Goal: Task Accomplishment & Management: Manage account settings

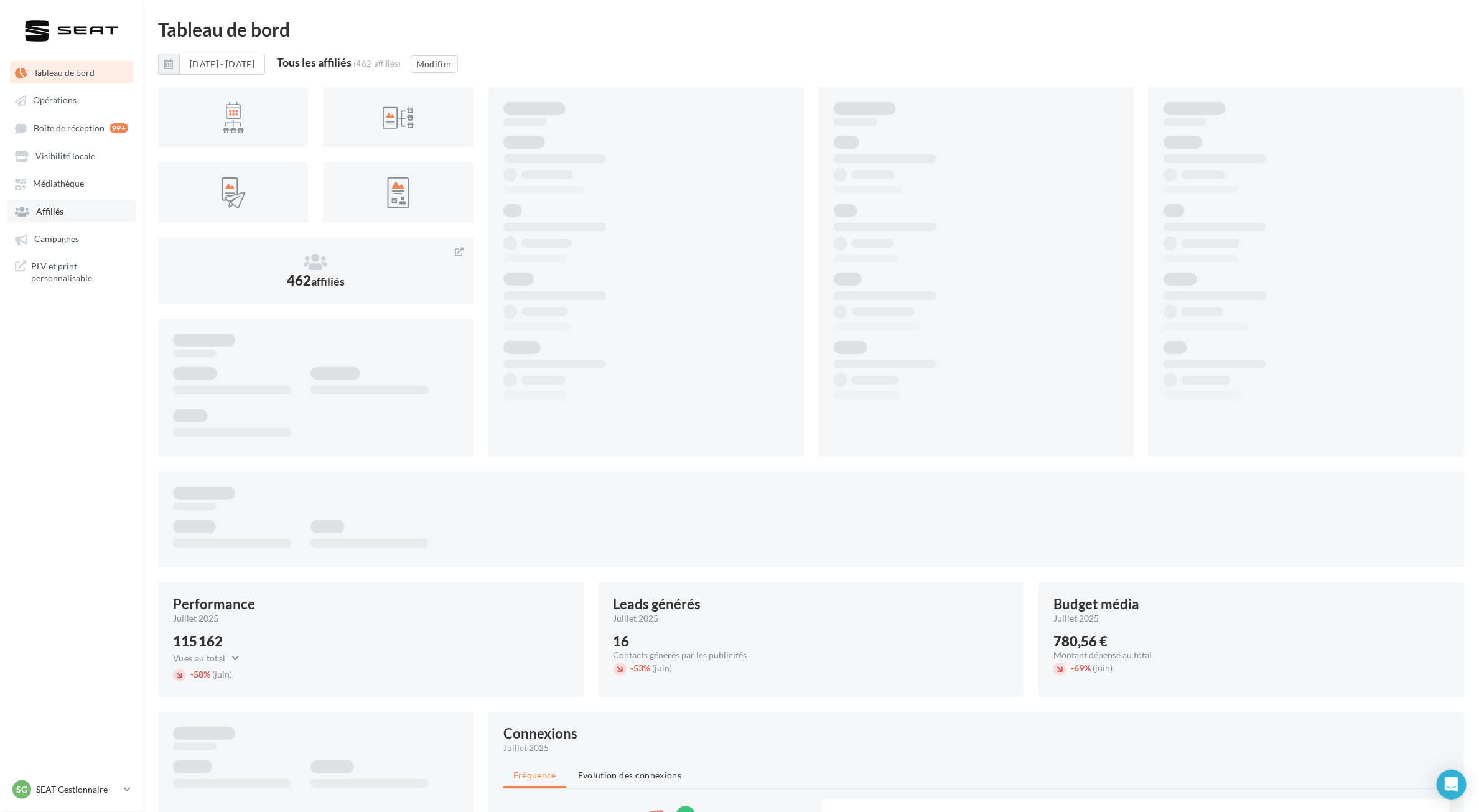
click at [50, 213] on span "Affiliés" at bounding box center [50, 211] width 27 height 10
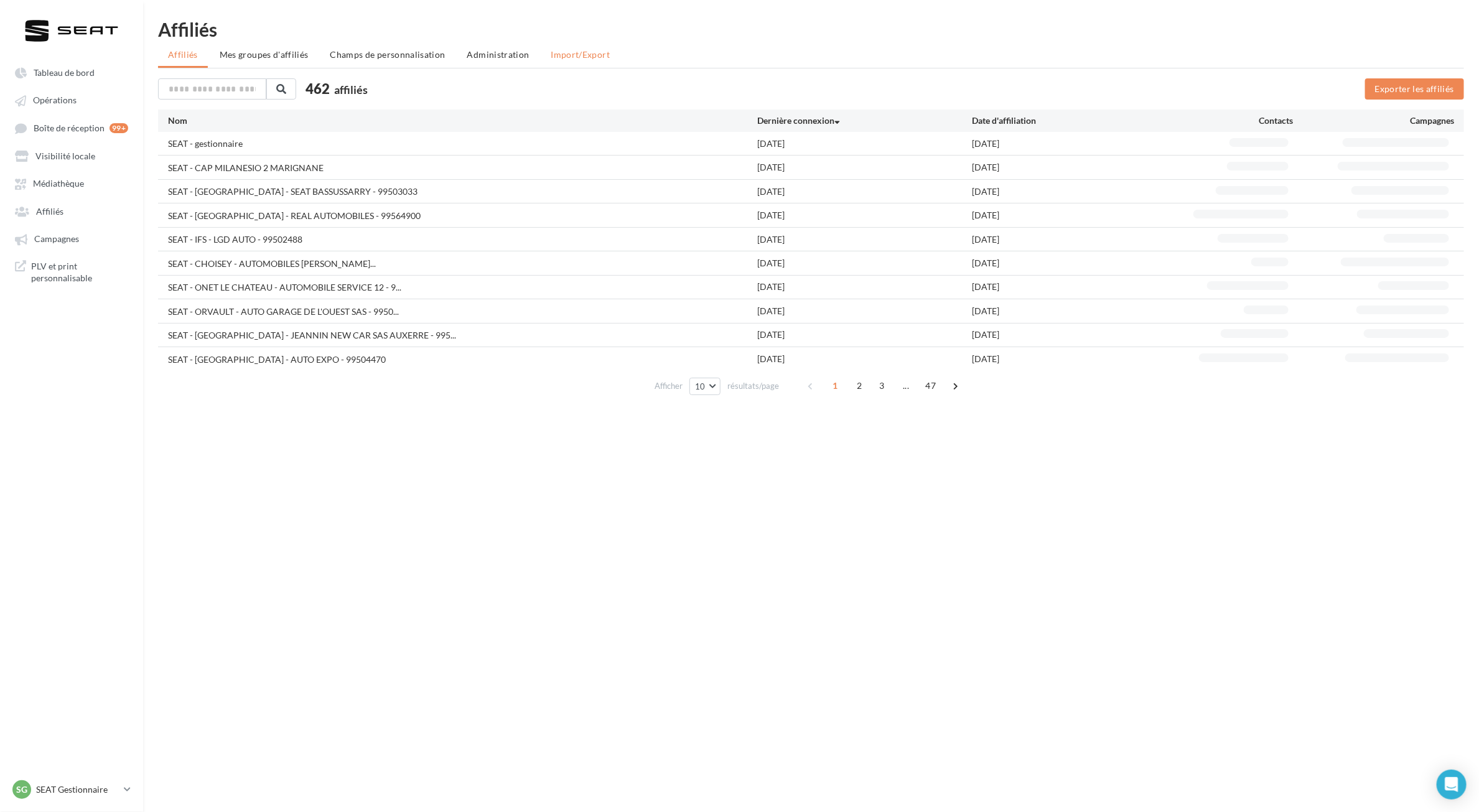
click at [582, 51] on span "Import/Export" at bounding box center [580, 54] width 59 height 10
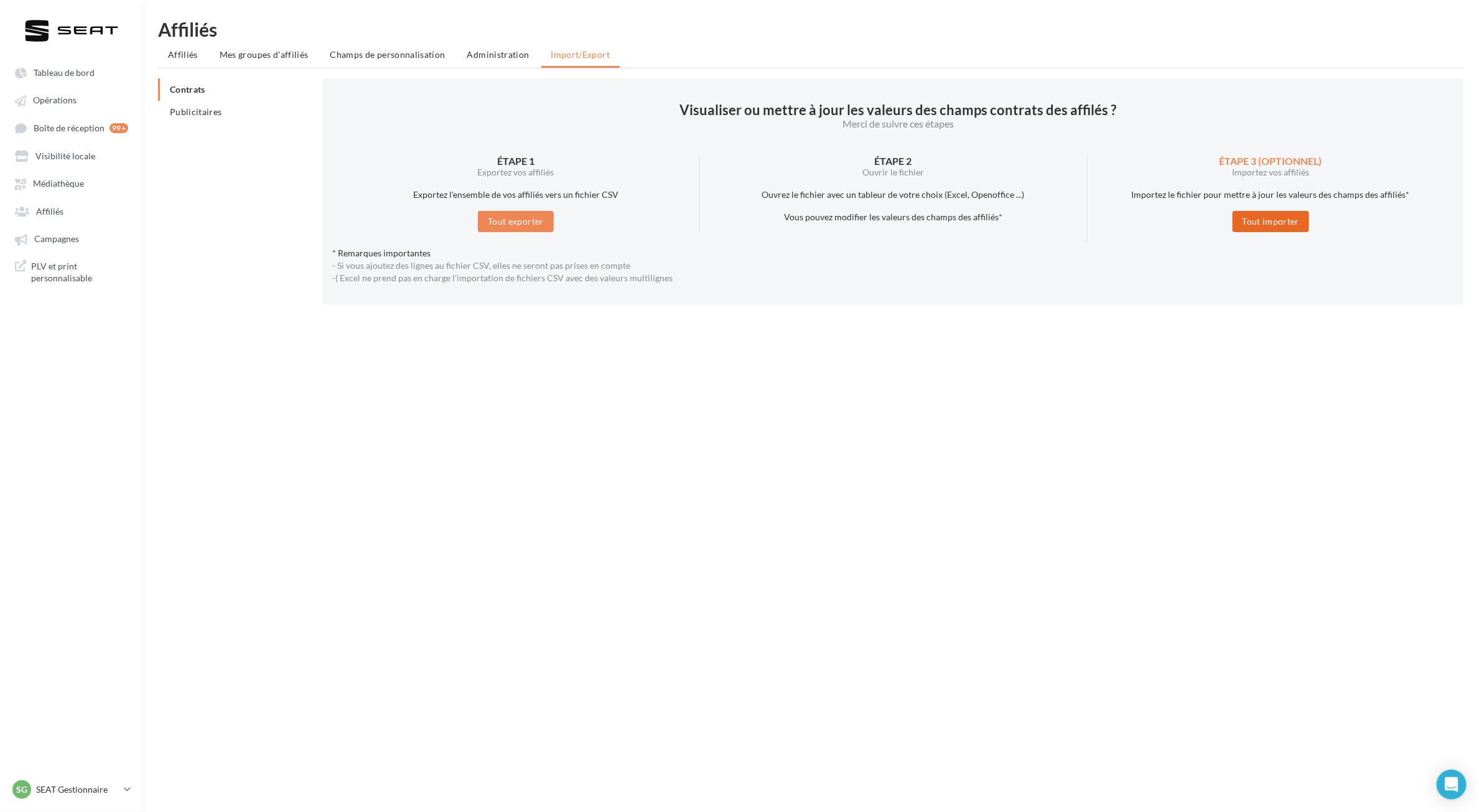
click at [1279, 215] on button "Tout importer" at bounding box center [1271, 221] width 77 height 21
click at [517, 226] on button "Tout exporter" at bounding box center [515, 221] width 76 height 21
click at [1277, 215] on button "Tout importer" at bounding box center [1271, 221] width 77 height 21
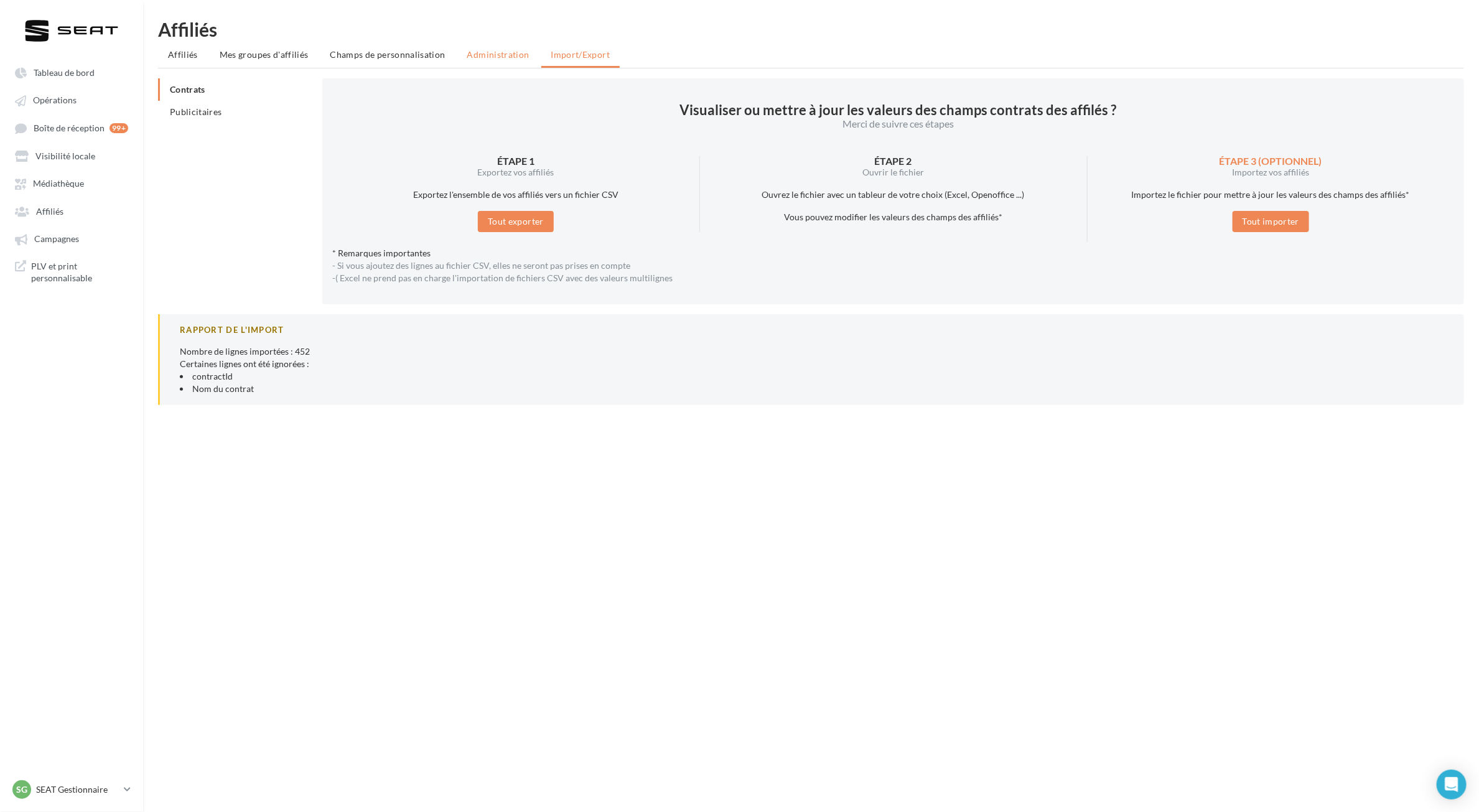
click at [514, 64] on li "Administration" at bounding box center [498, 55] width 82 height 22
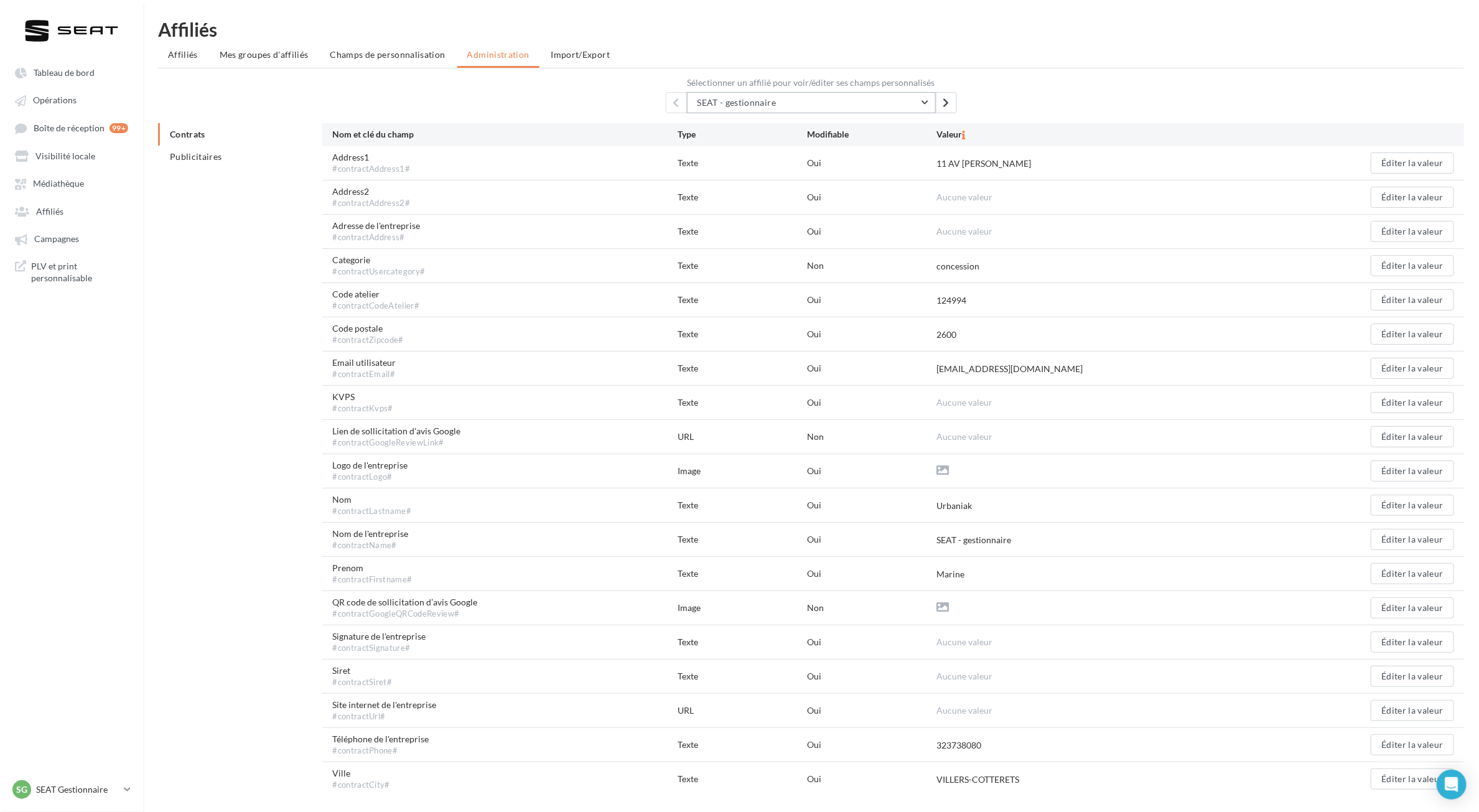
click at [927, 97] on button "SEAT - gestionnaire" at bounding box center [811, 103] width 249 height 21
click at [845, 247] on button "SEAT - CAP MILANESIO 2 MARIGNANE" at bounding box center [811, 264] width 249 height 33
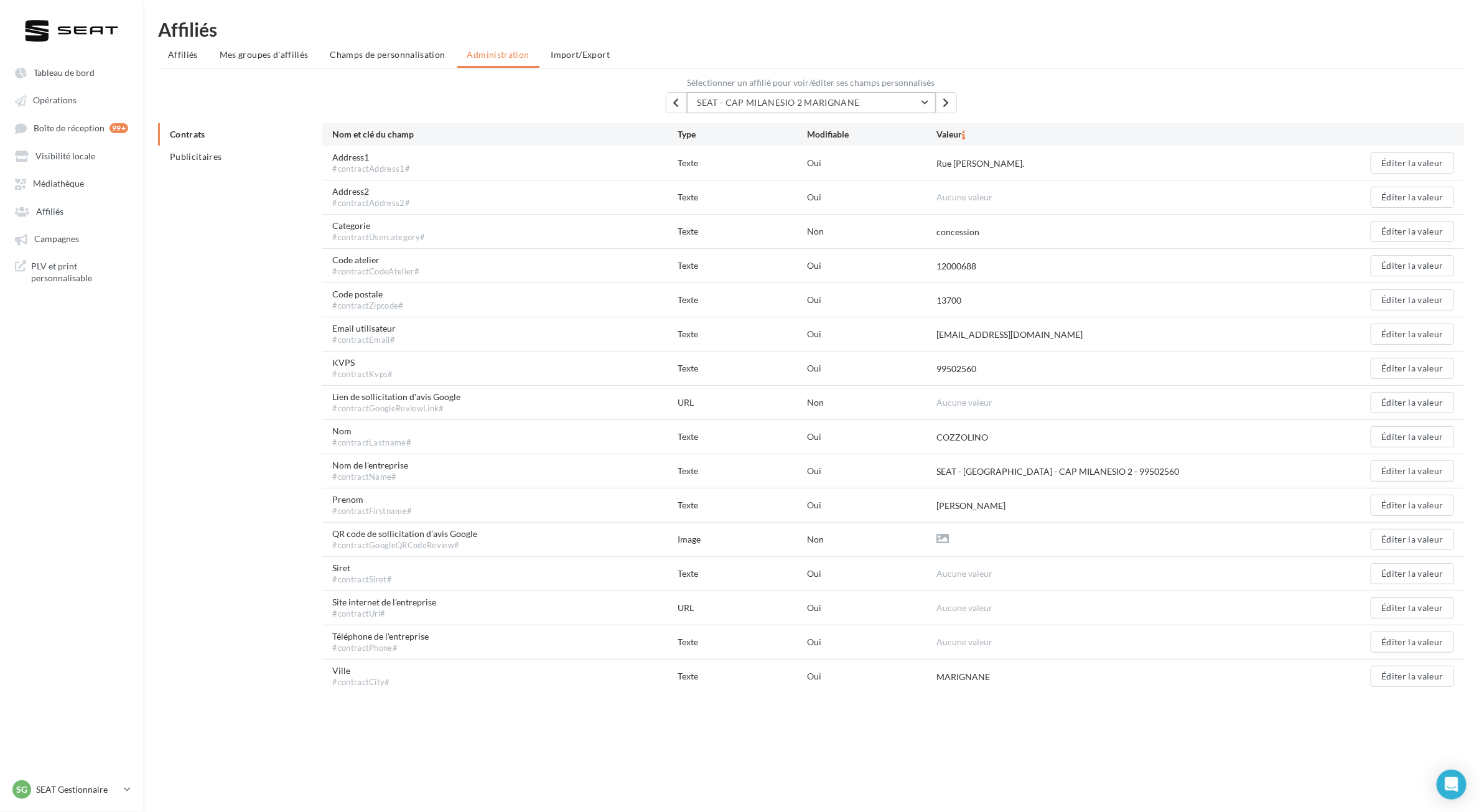
click at [900, 103] on button "SEAT - CAP MILANESIO 2 MARIGNANE" at bounding box center [811, 103] width 249 height 21
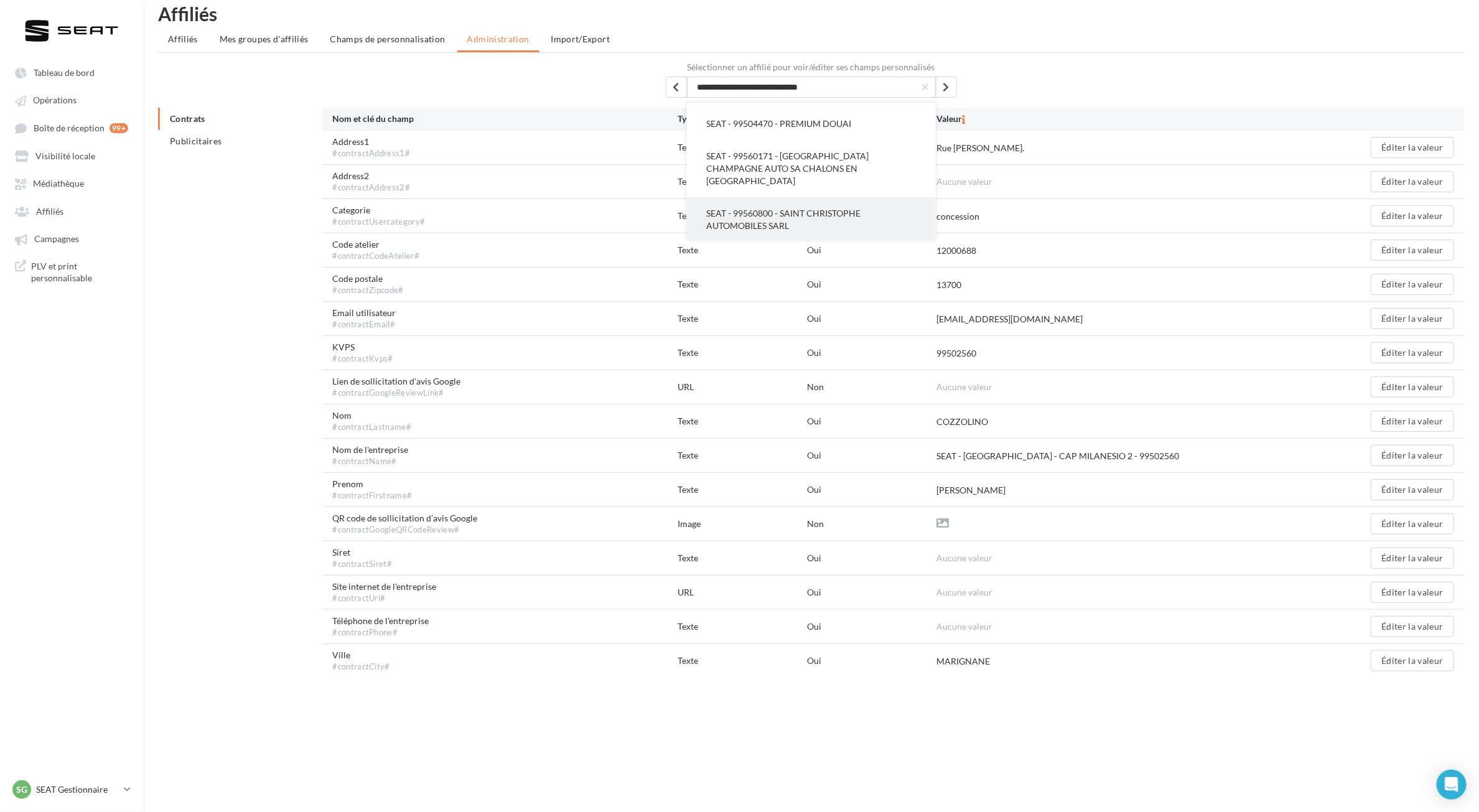
scroll to position [20, 0]
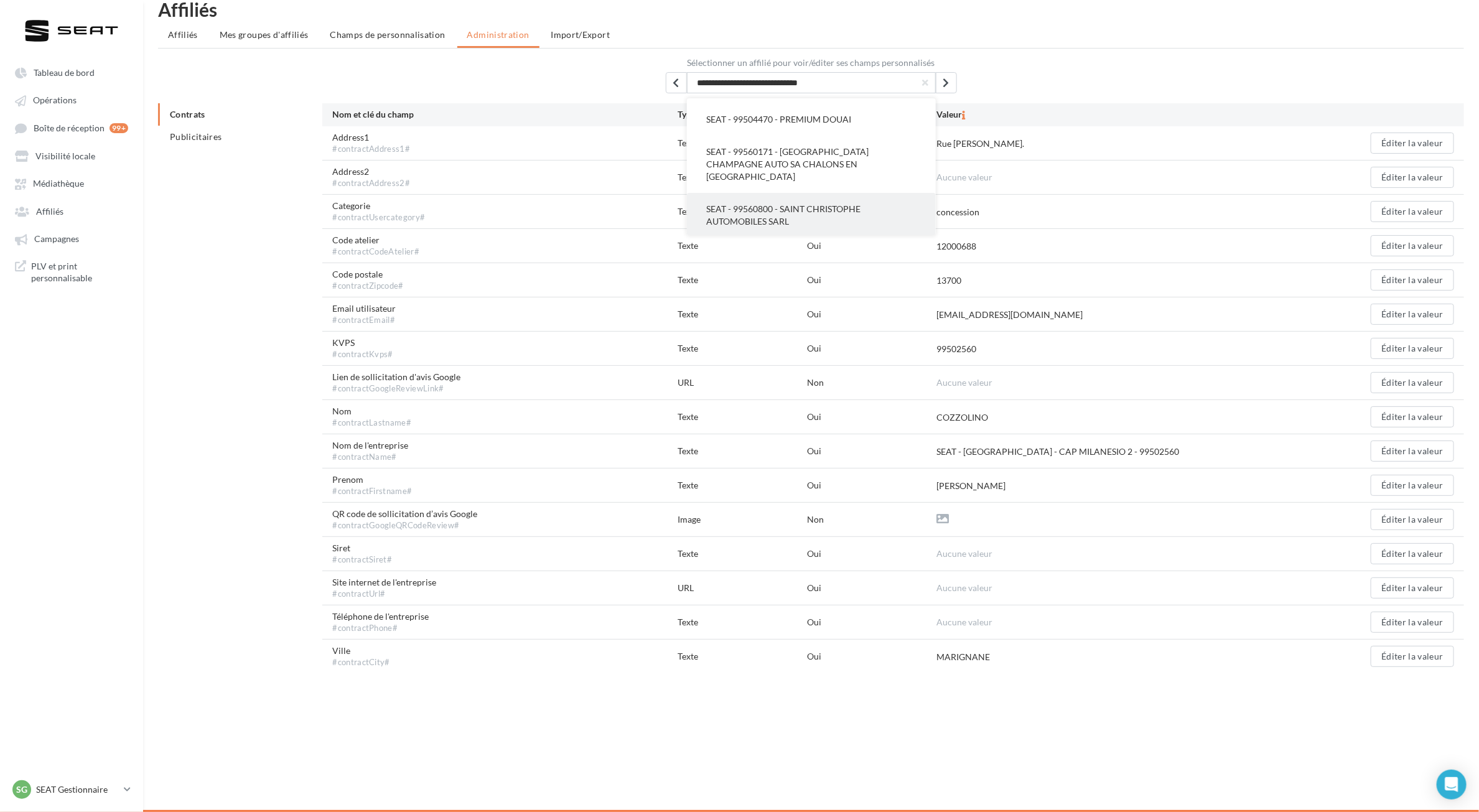
click at [869, 209] on button "SEAT - 99560800 - SAINT CHRISTOPHE AUTOMOBILES SARL" at bounding box center [811, 215] width 249 height 44
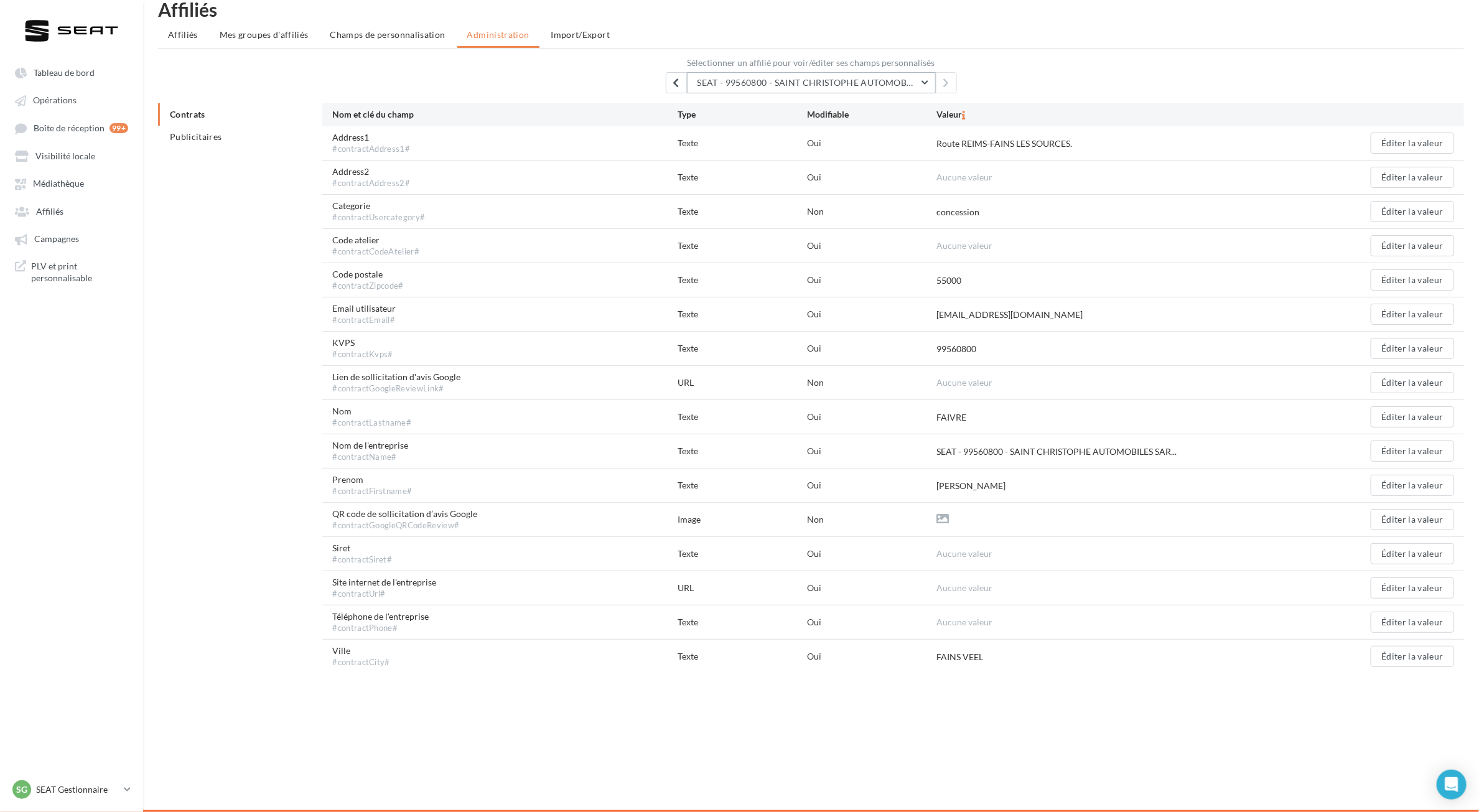
click at [881, 79] on span "SEAT - 99560800 - SAINT CHRISTOPHE AUTOMOBILES SARL" at bounding box center [823, 82] width 250 height 10
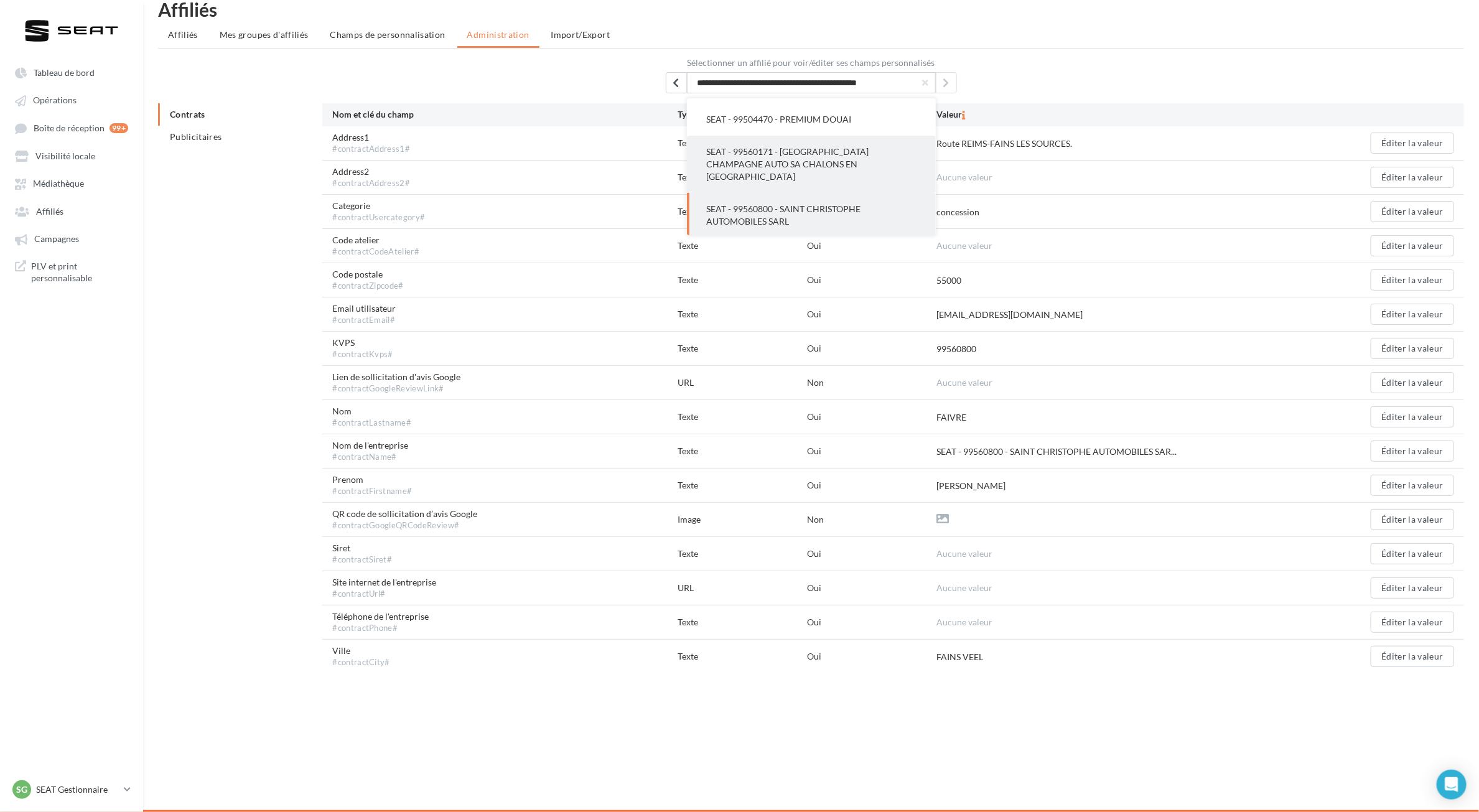
scroll to position [0, 13]
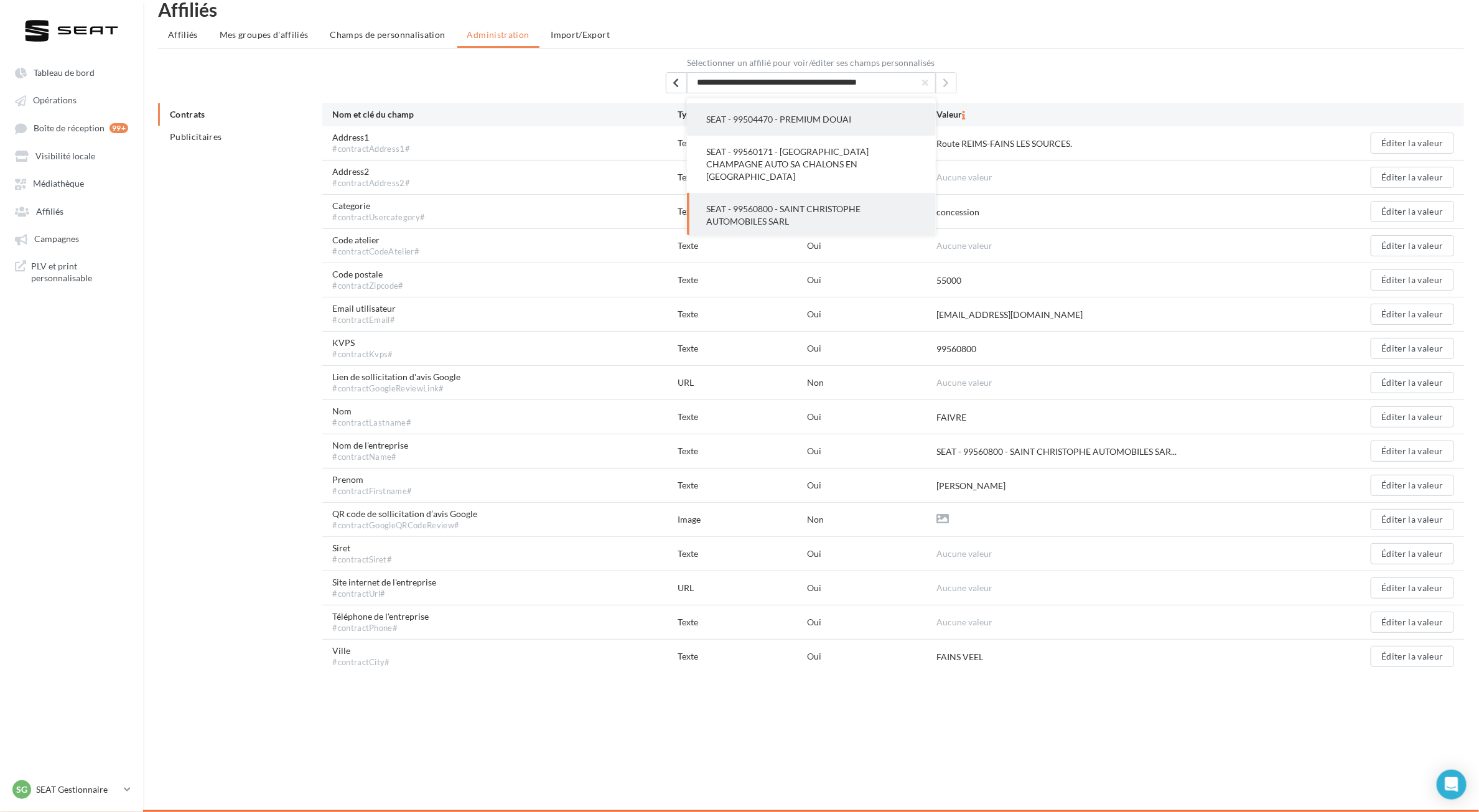
click at [862, 134] on button "SEAT - 99504470 - PREMIUM DOUAI" at bounding box center [811, 120] width 249 height 33
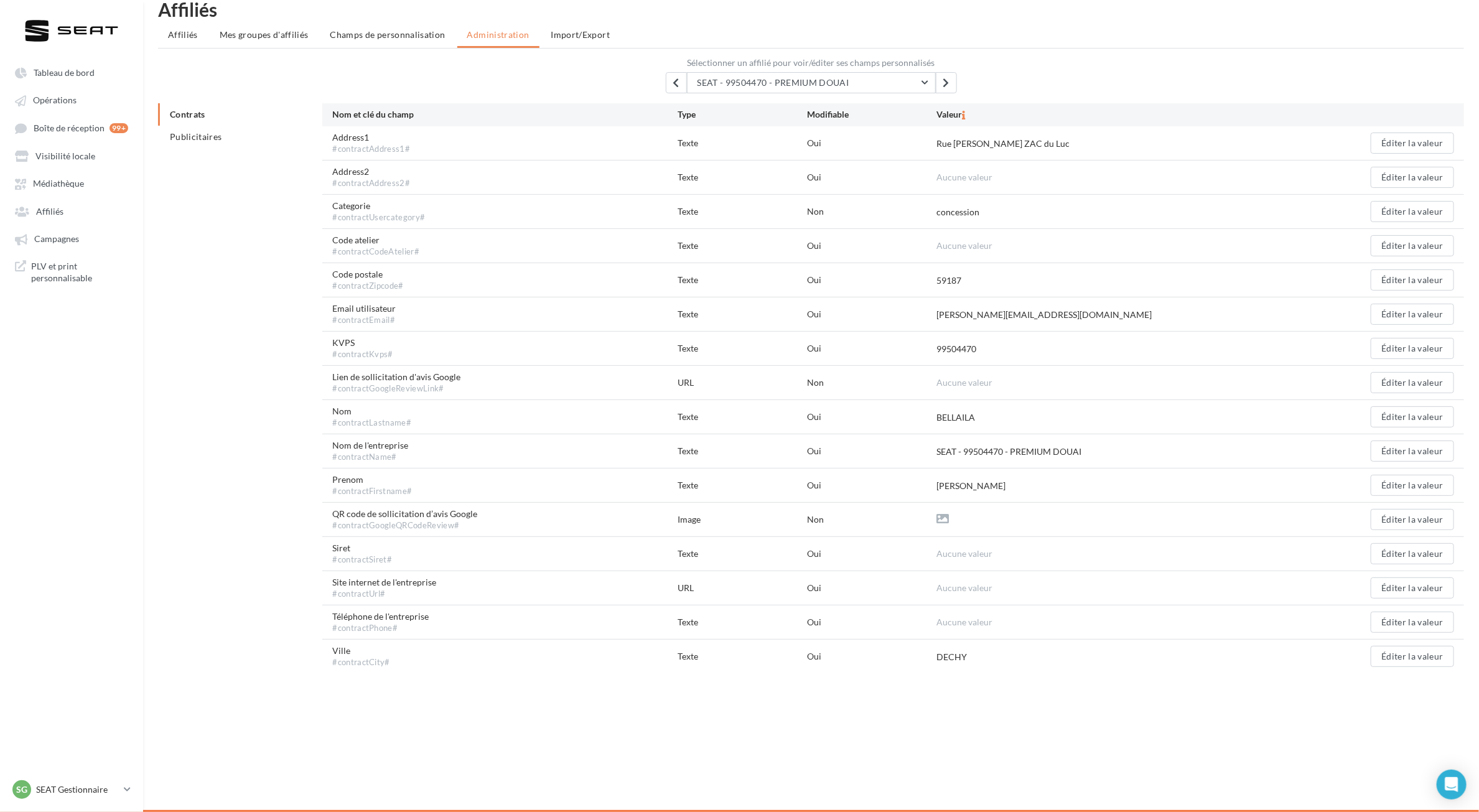
drag, startPoint x: 569, startPoint y: 32, endPoint x: 618, endPoint y: 45, distance: 50.7
click at [569, 32] on span "Import/Export" at bounding box center [580, 34] width 59 height 10
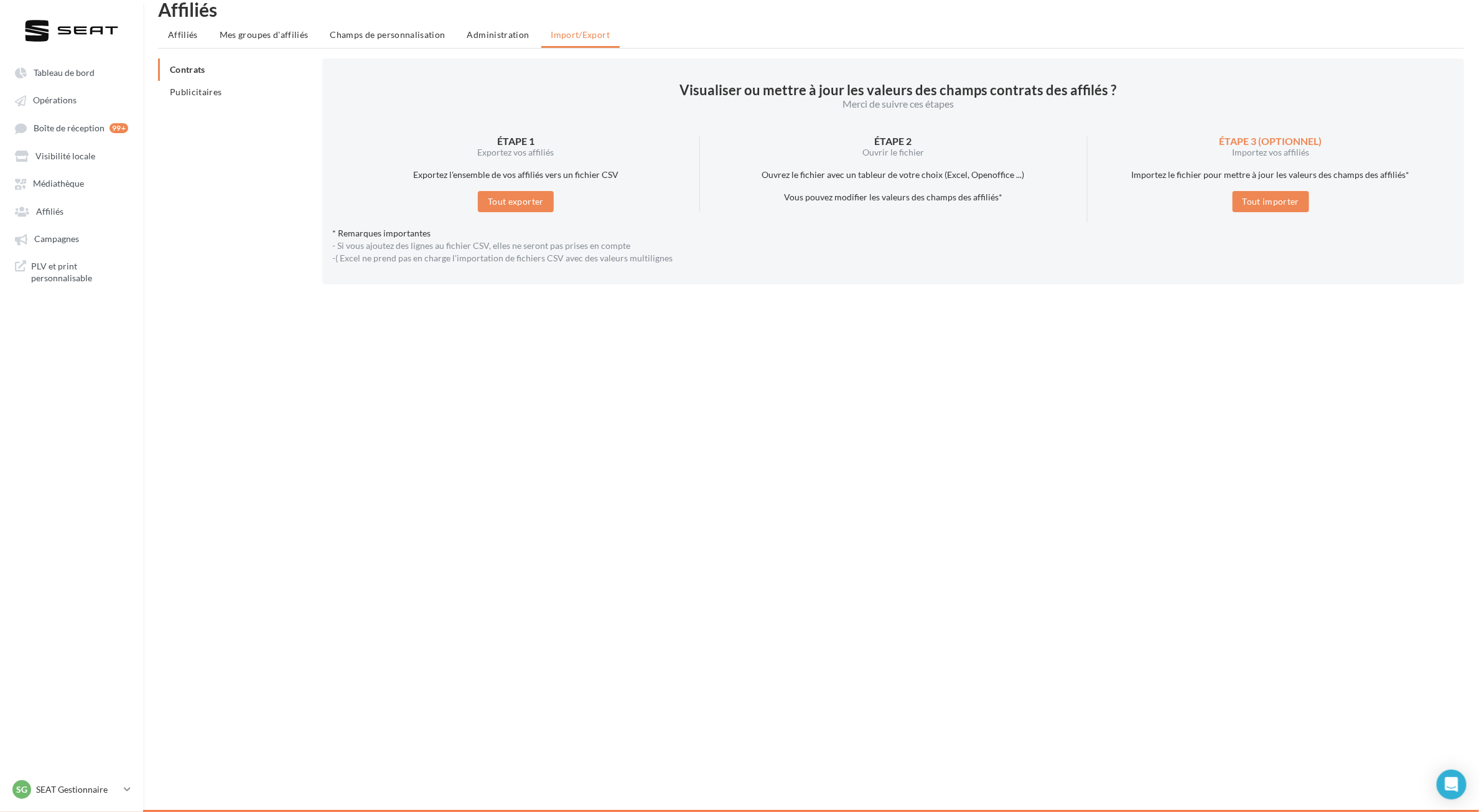
drag, startPoint x: 605, startPoint y: 33, endPoint x: 541, endPoint y: 35, distance: 64.0
click at [541, 35] on ul "Affiliés Mes groupes d'affiliés Champs de personnalisation Administration Impor…" at bounding box center [811, 36] width 1306 height 25
click at [82, 790] on p "SEAT Gestionnaire" at bounding box center [77, 789] width 83 height 13
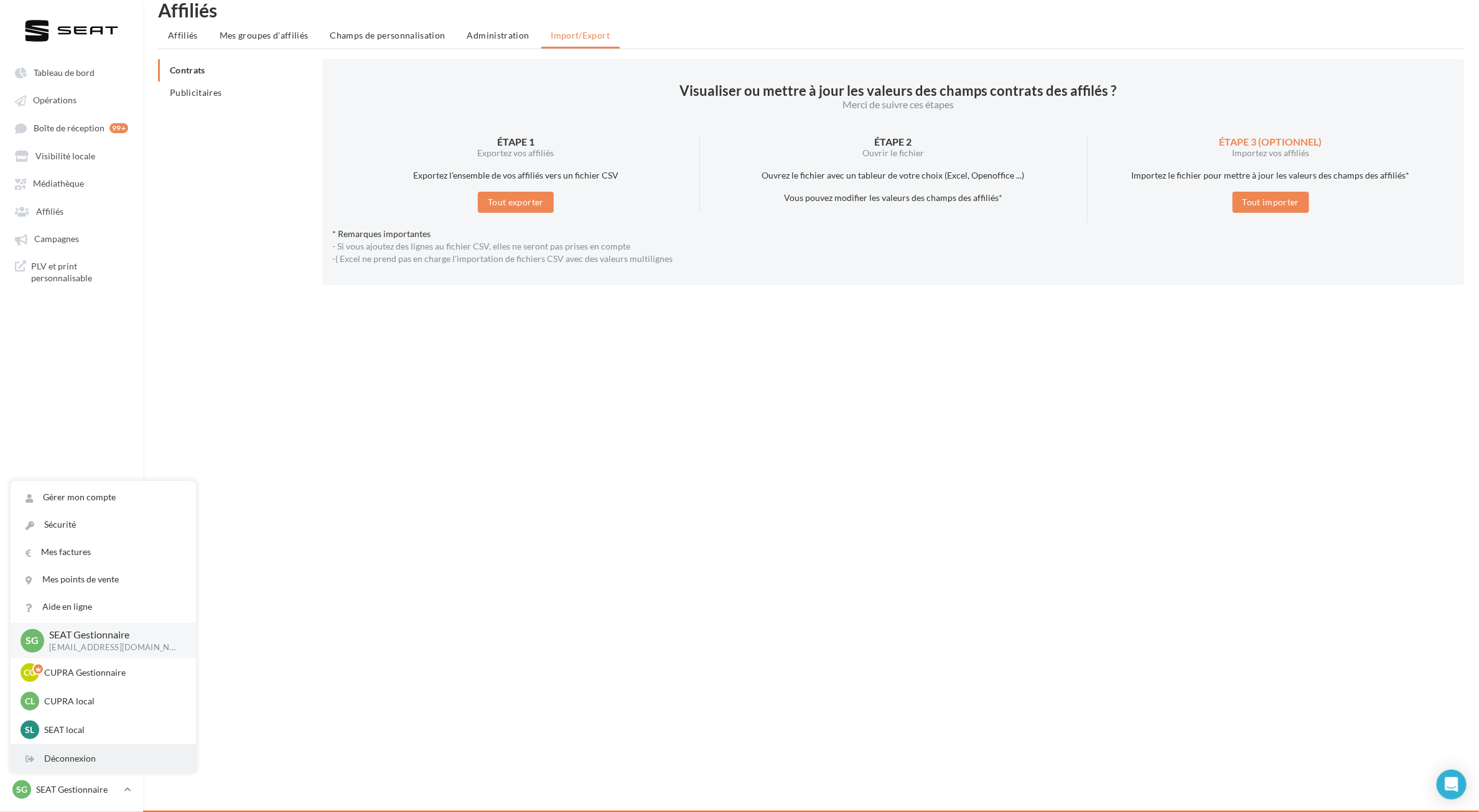
click at [68, 750] on div "Déconnexion" at bounding box center [103, 758] width 186 height 27
